Goal: Information Seeking & Learning: Find specific fact

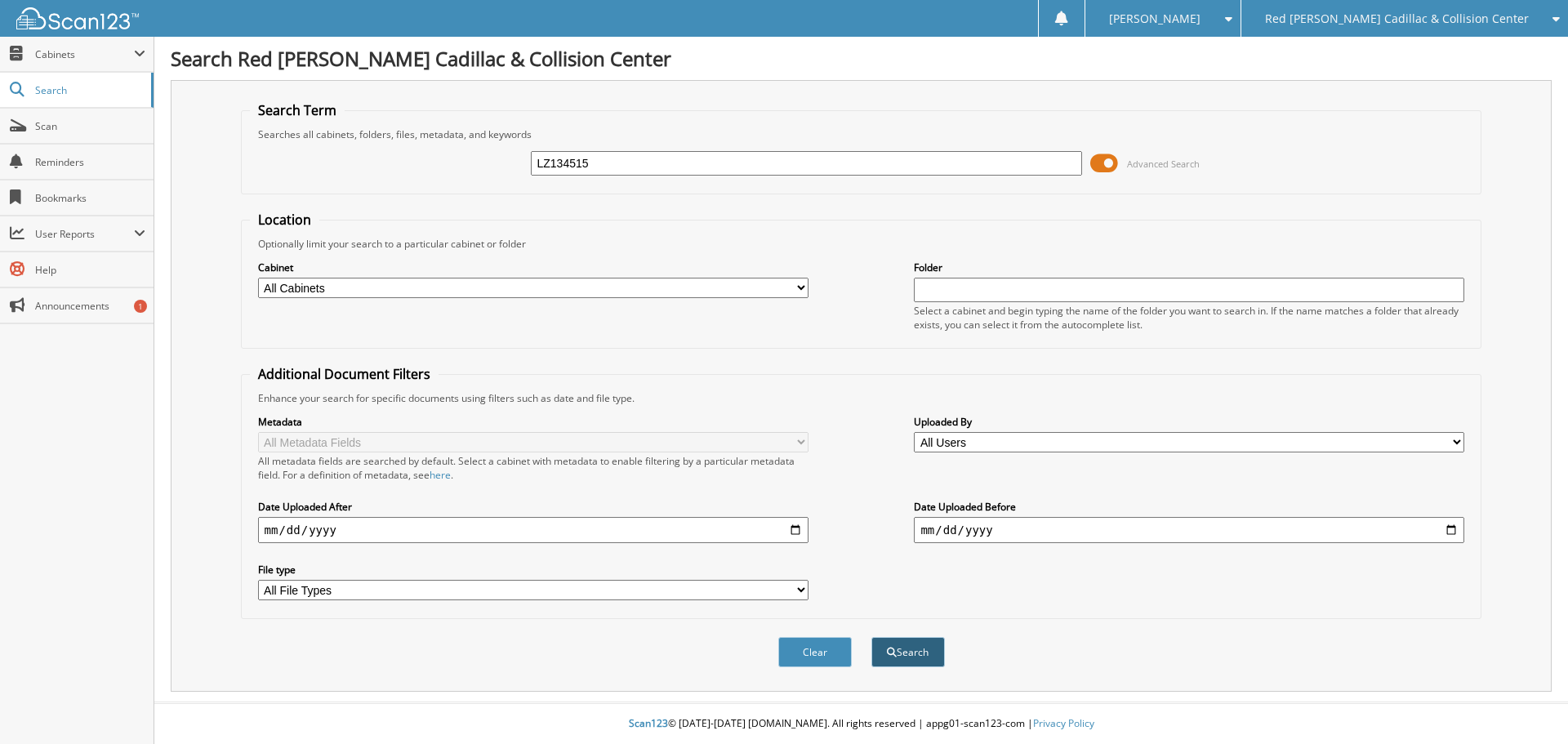
type input "LZ134515"
click at [899, 647] on button "Search" at bounding box center [907, 651] width 73 height 30
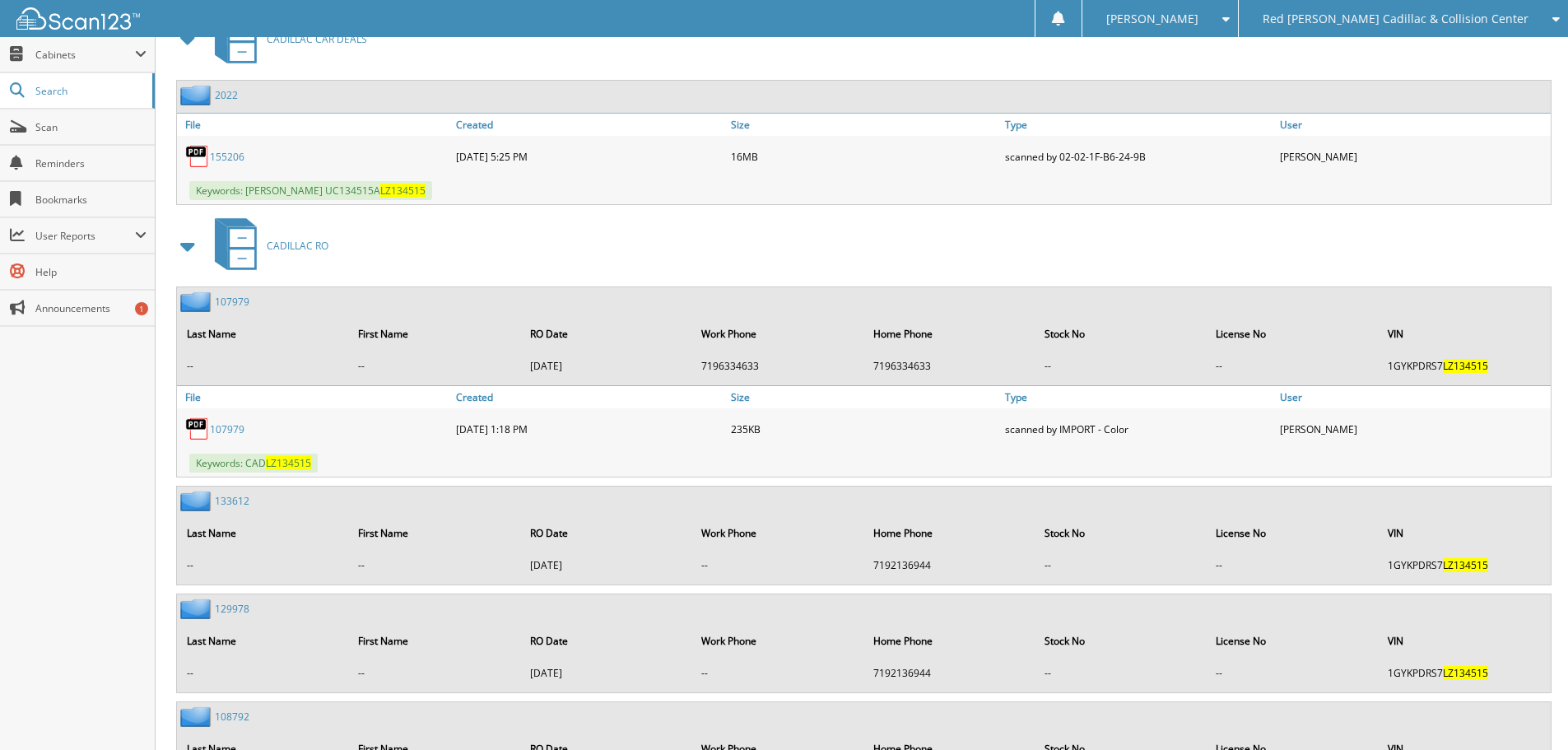
scroll to position [973, 0]
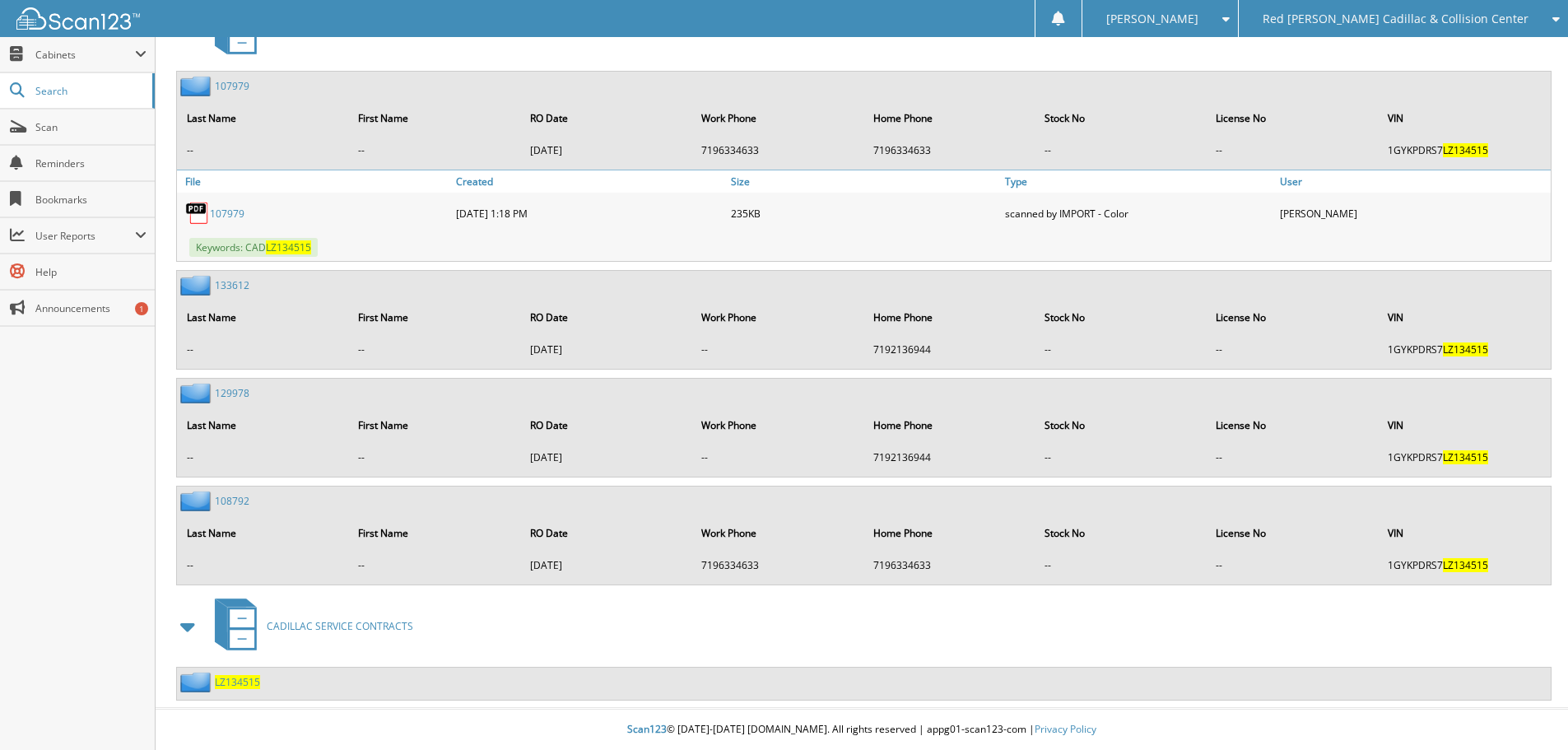
click at [243, 681] on span "LZ134515" at bounding box center [237, 682] width 45 height 14
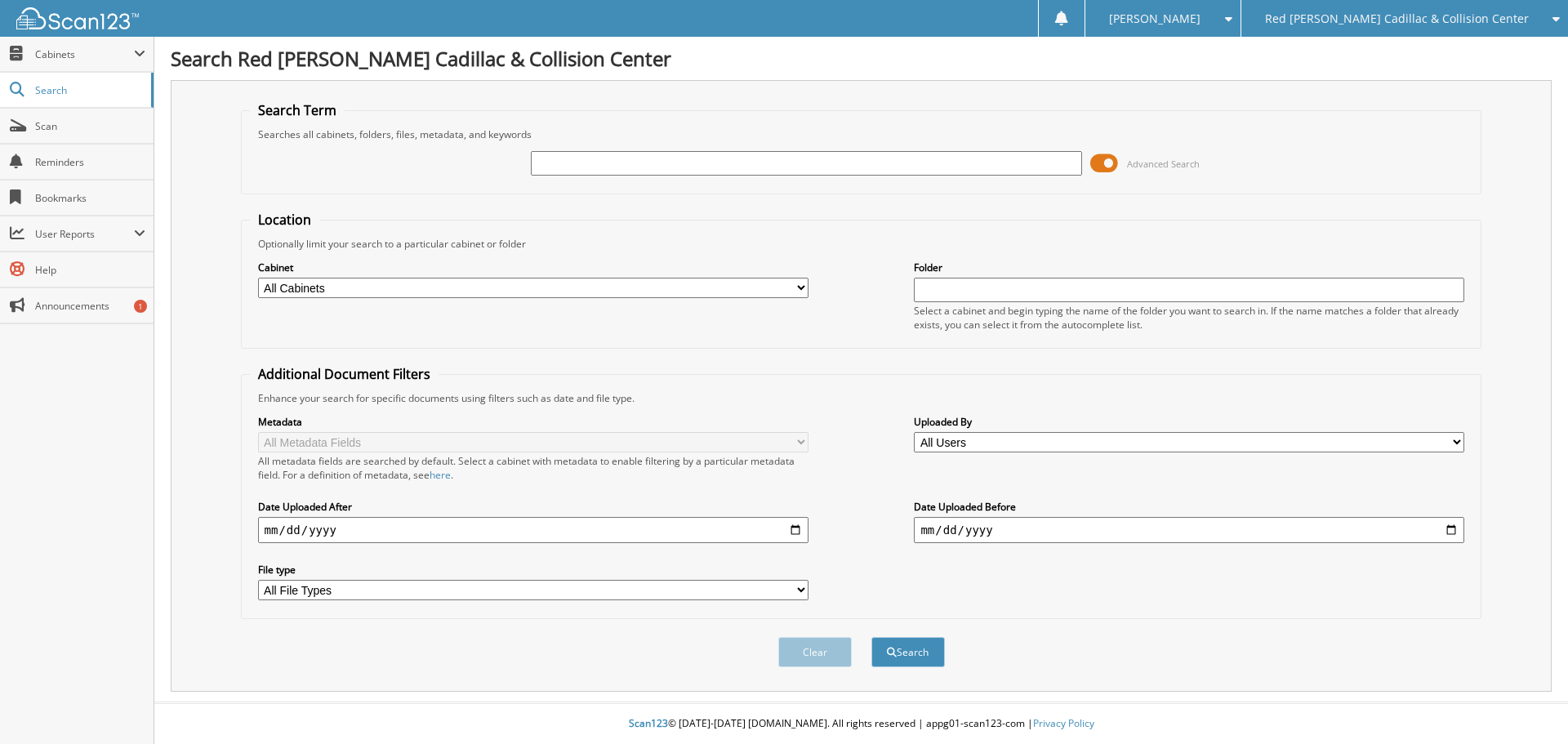
click at [855, 164] on input "text" at bounding box center [805, 163] width 550 height 24
type input "156870"
click at [871, 637] on button "Search" at bounding box center [907, 651] width 73 height 30
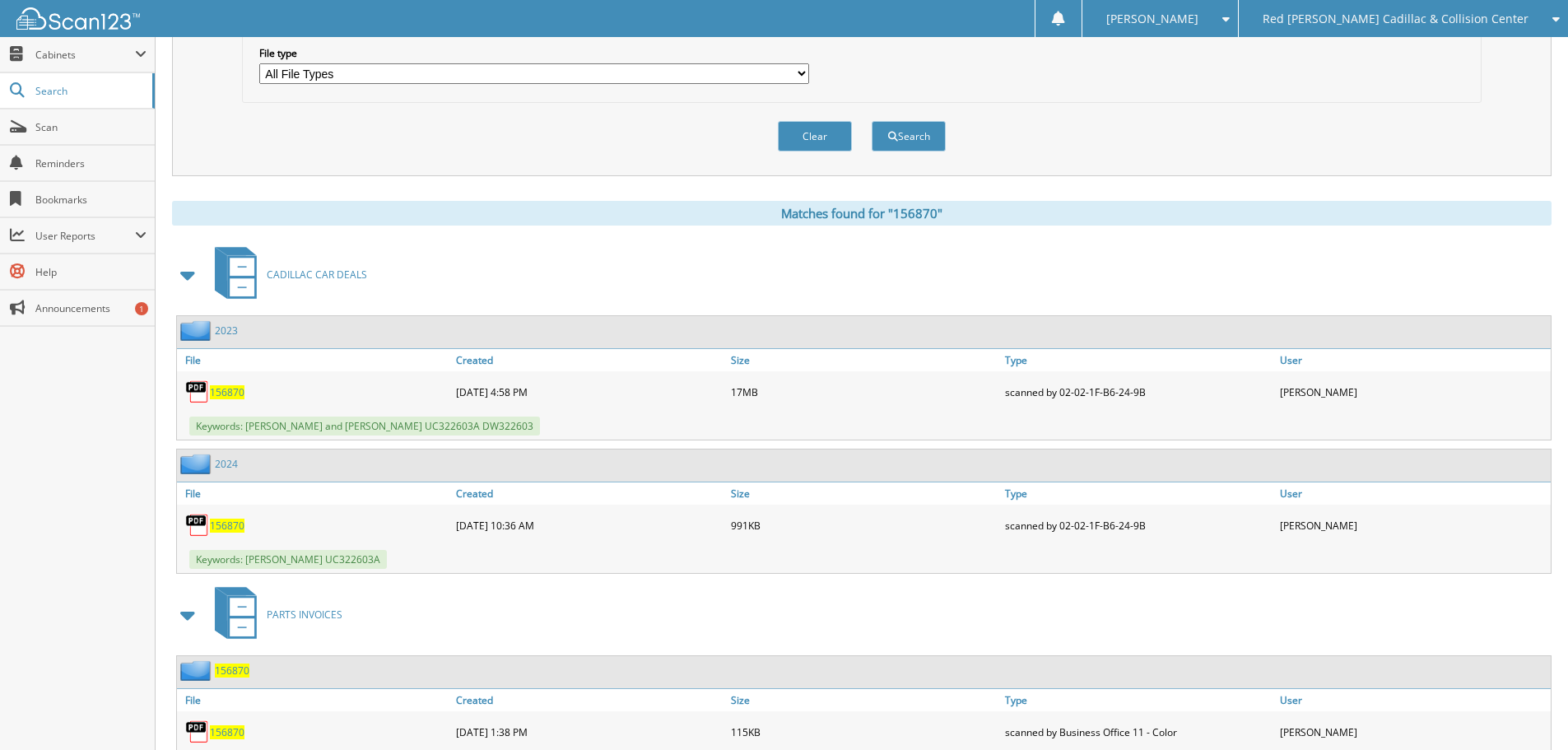
scroll to position [795, 0]
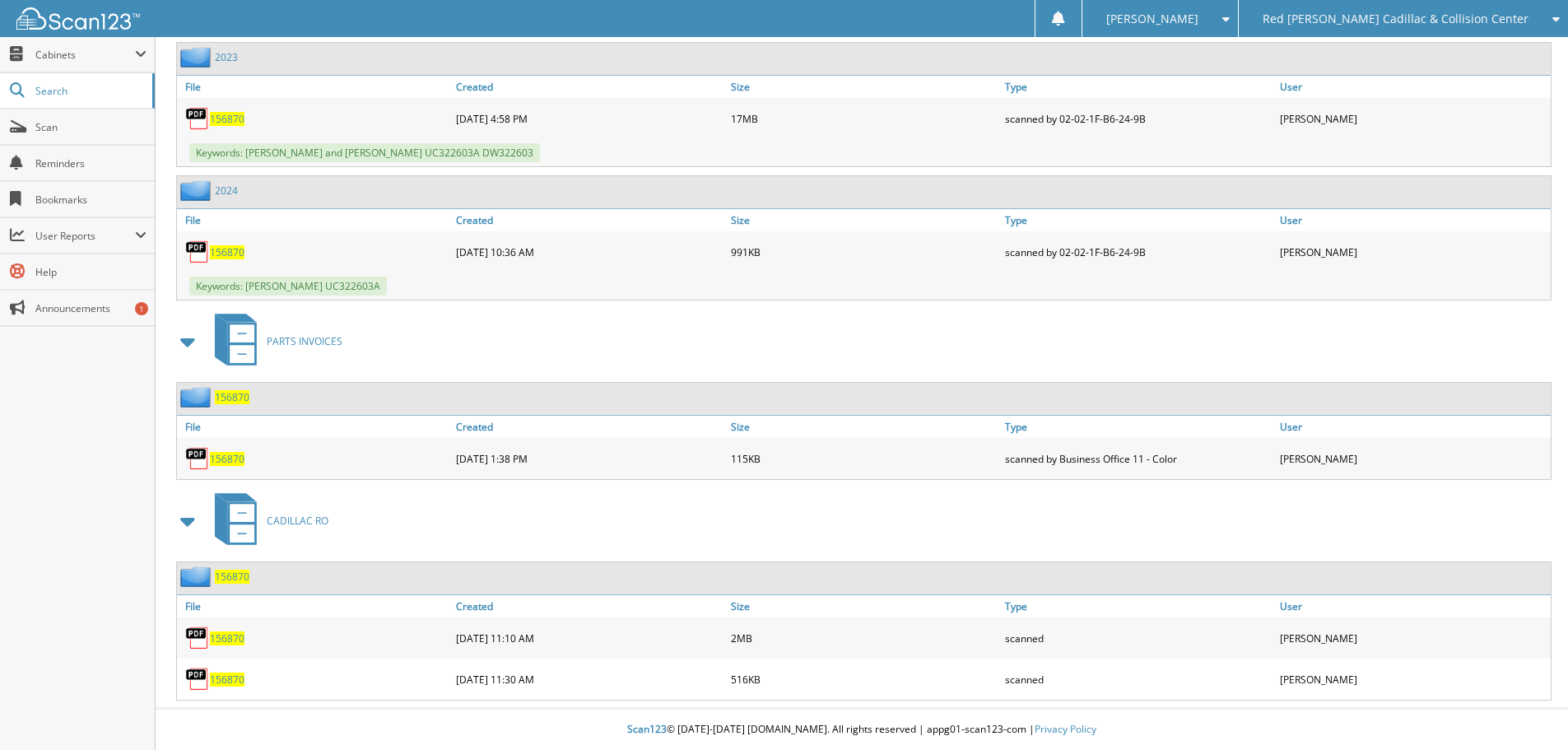
click at [229, 637] on span "156870" at bounding box center [227, 638] width 34 height 14
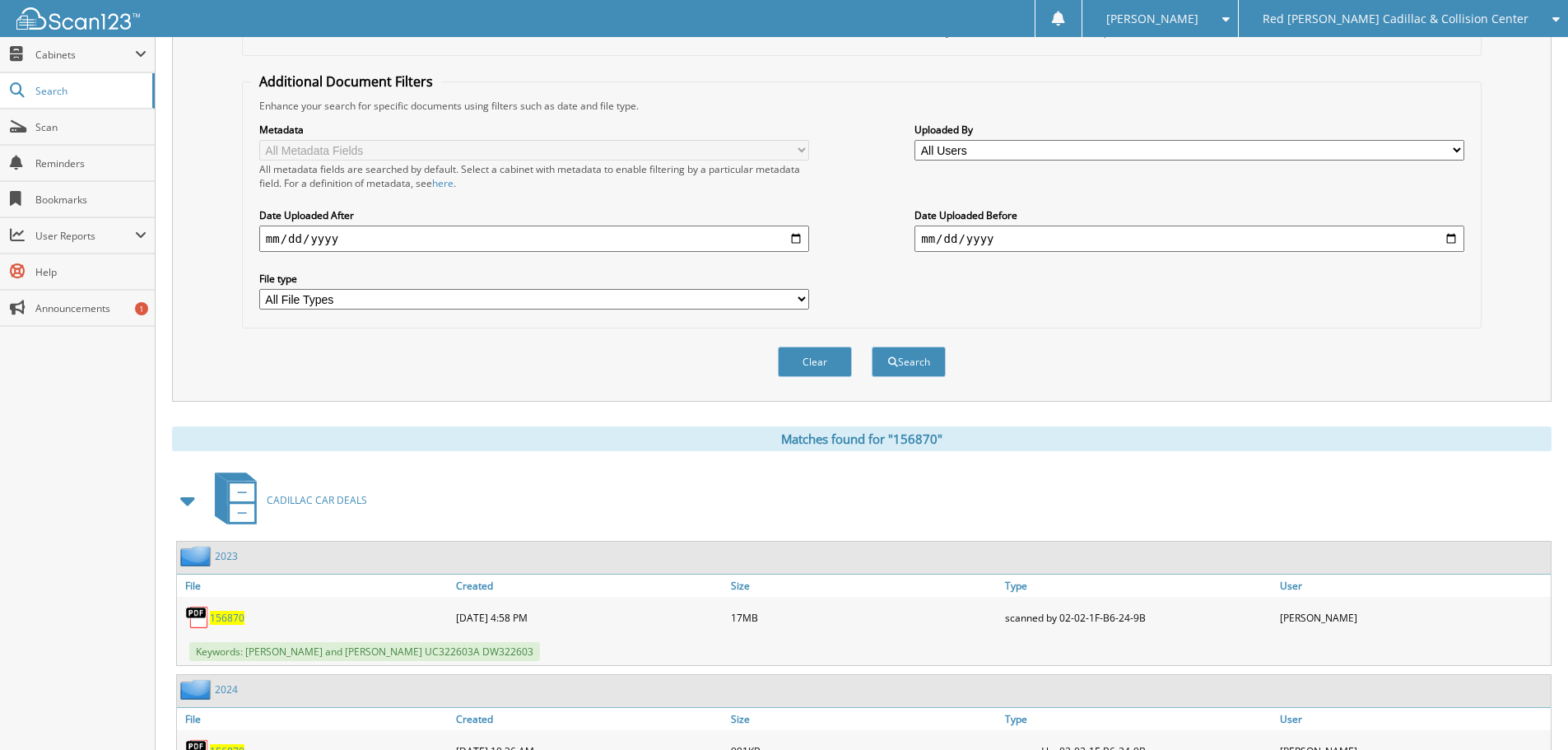
scroll to position [0, 0]
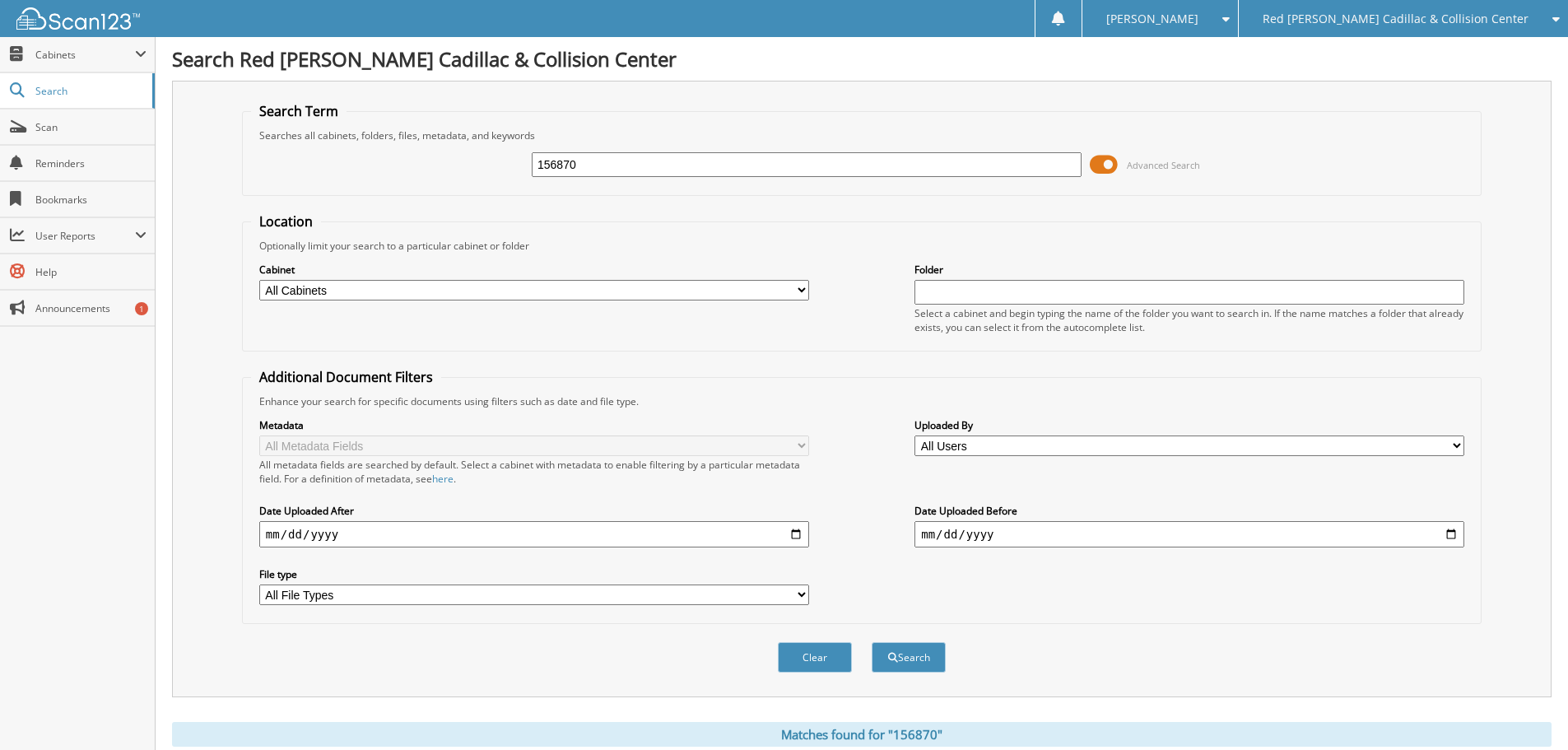
click at [438, 193] on fieldset "Search Term Searches all cabinets, folders, files, metadata, and keywords 15687…" at bounding box center [862, 149] width 1239 height 94
